Goal: Find specific page/section: Find specific page/section

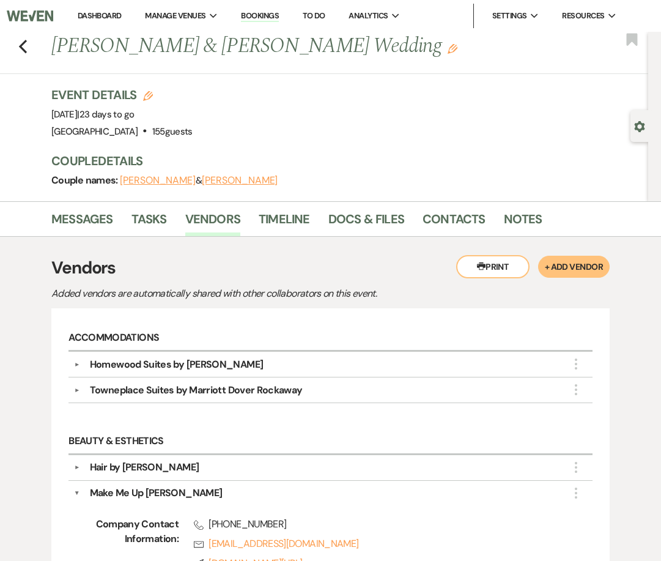
click at [28, 46] on div "Previous [PERSON_NAME] & [PERSON_NAME] Wedding Edit Bookmark" at bounding box center [321, 53] width 655 height 42
click at [21, 48] on use "button" at bounding box center [23, 46] width 8 height 13
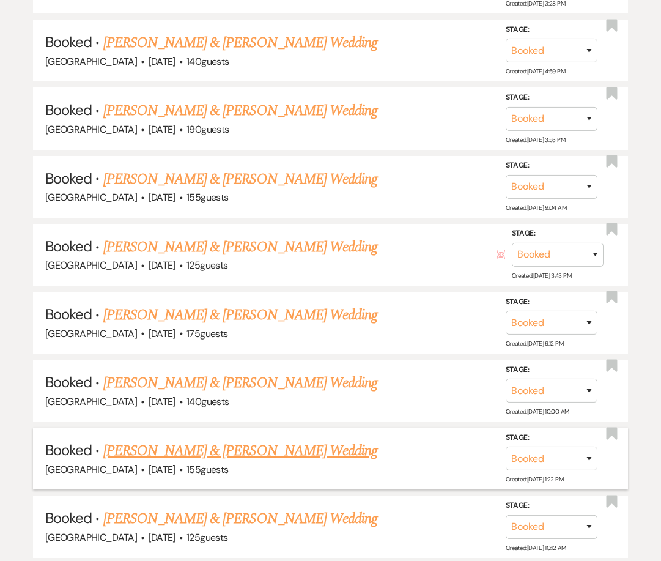
scroll to position [2936, 0]
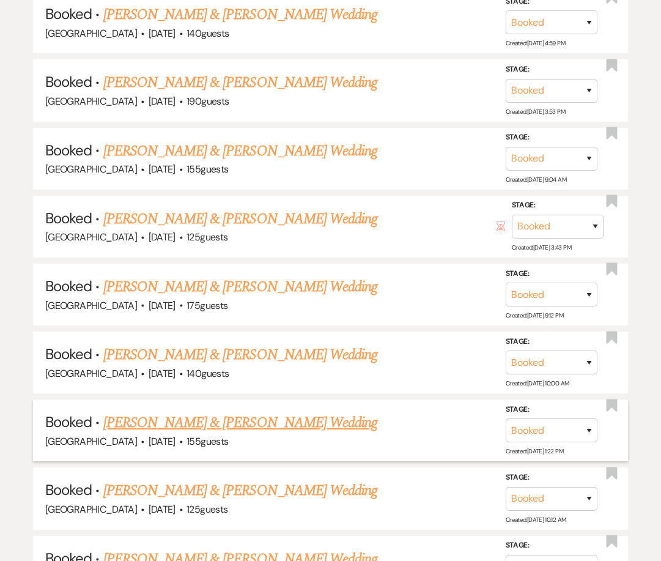
click at [172, 413] on link "[PERSON_NAME] & [PERSON_NAME] Wedding" at bounding box center [240, 423] width 274 height 22
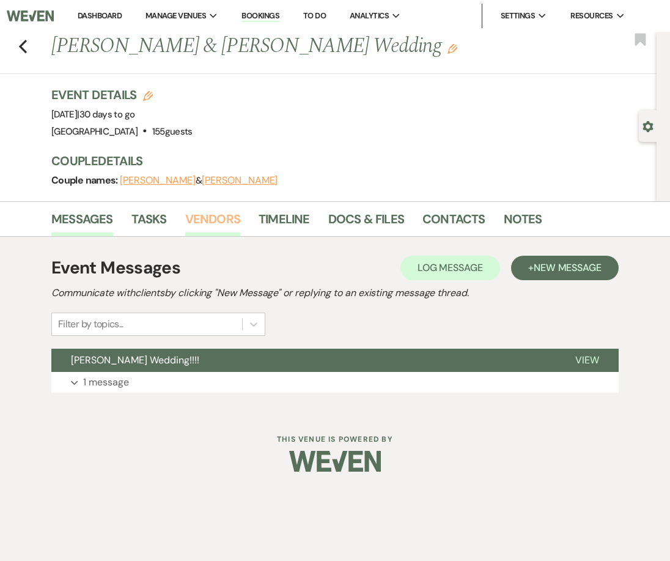
click at [234, 221] on link "Vendors" at bounding box center [212, 222] width 55 height 27
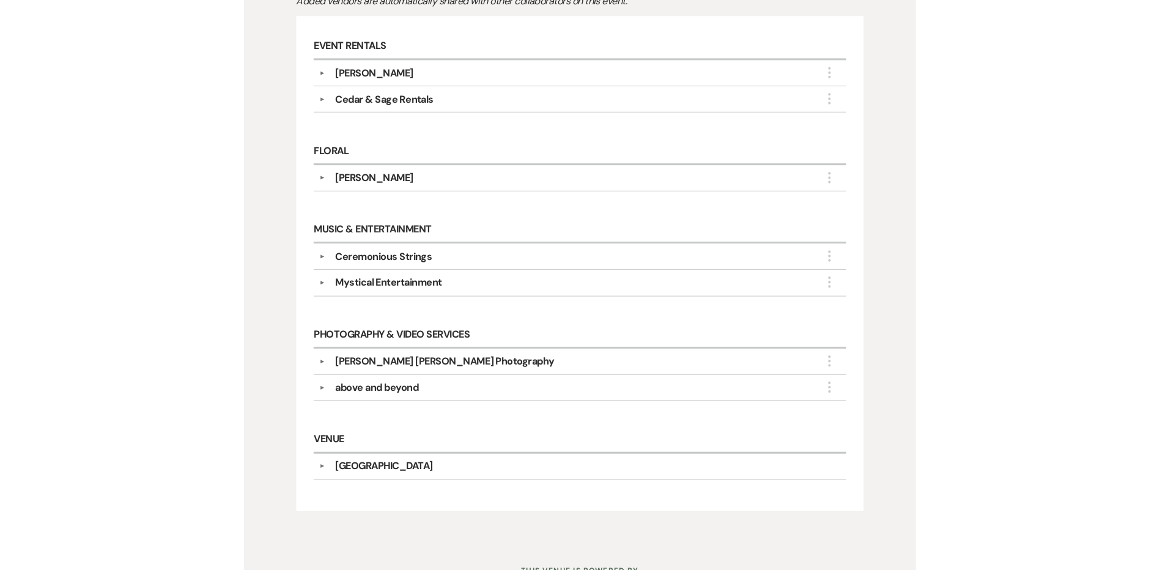
scroll to position [306, 0]
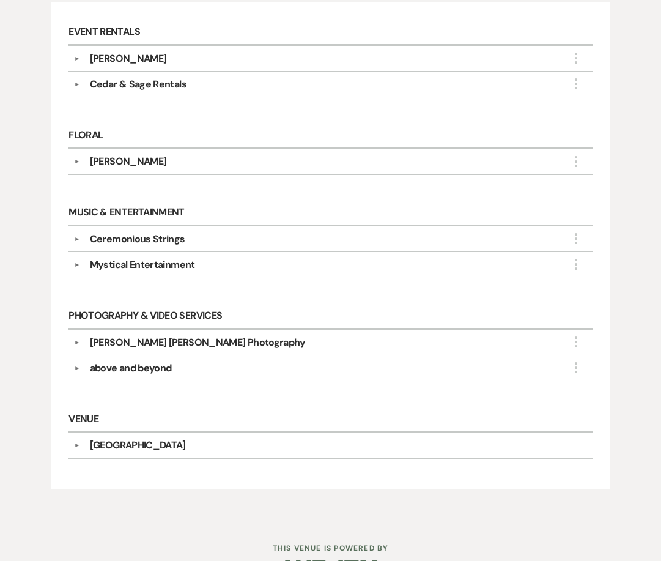
click at [97, 344] on div "[PERSON_NAME] [PERSON_NAME] Photography" at bounding box center [198, 342] width 216 height 15
